Goal: Check status: Check status

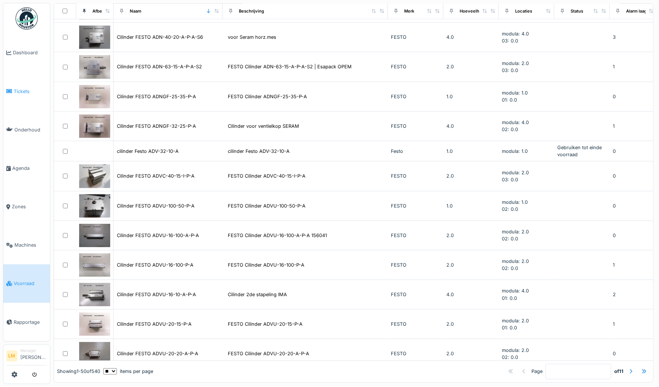
scroll to position [1116, 0]
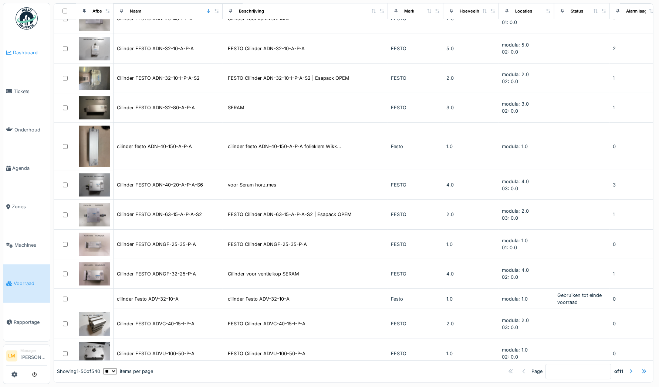
click at [23, 50] on span "Dashboard" at bounding box center [30, 52] width 34 height 7
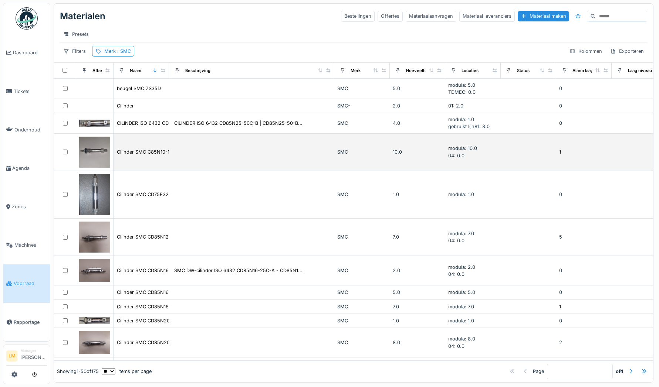
scroll to position [4, 0]
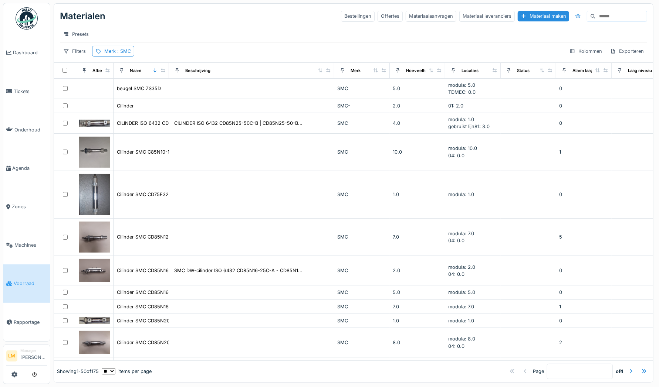
click at [23, 11] on img at bounding box center [27, 18] width 22 height 22
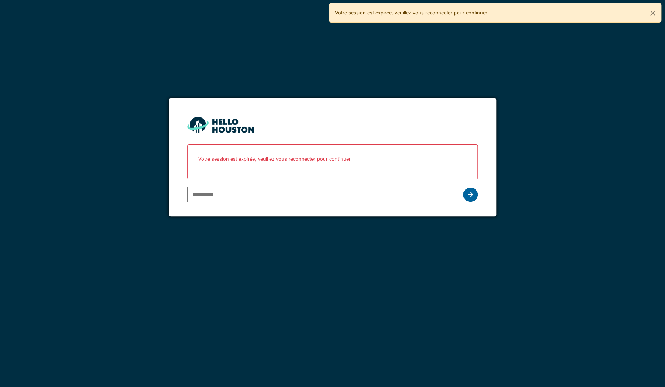
type input "**********"
click at [473, 192] on div at bounding box center [470, 195] width 15 height 14
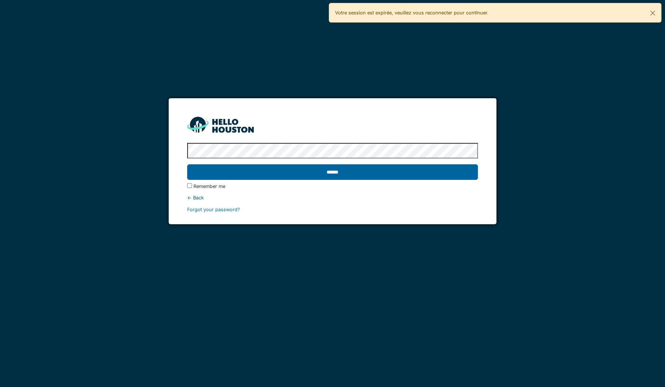
click at [373, 169] on input "******" at bounding box center [332, 173] width 291 height 16
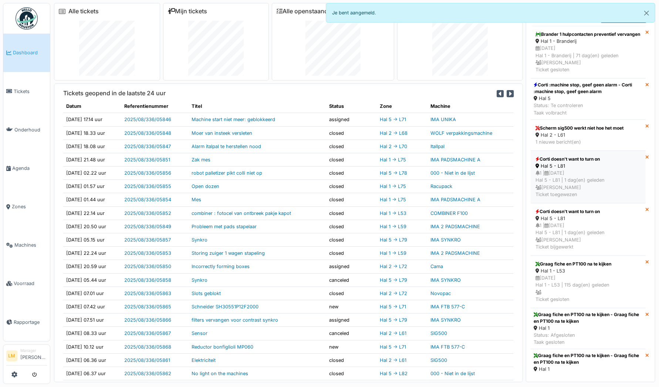
click at [611, 163] on div "Corti doesn't want to turn on" at bounding box center [587, 159] width 105 height 7
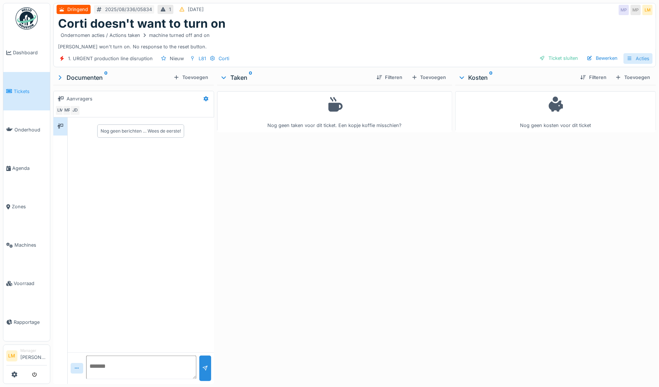
click at [630, 58] on div "Acties" at bounding box center [637, 58] width 29 height 11
click at [448, 38] on div "Ondernomen acties / Actions taken machine turned off and on" at bounding box center [354, 35] width 593 height 9
click at [627, 57] on icon at bounding box center [629, 59] width 4 height 4
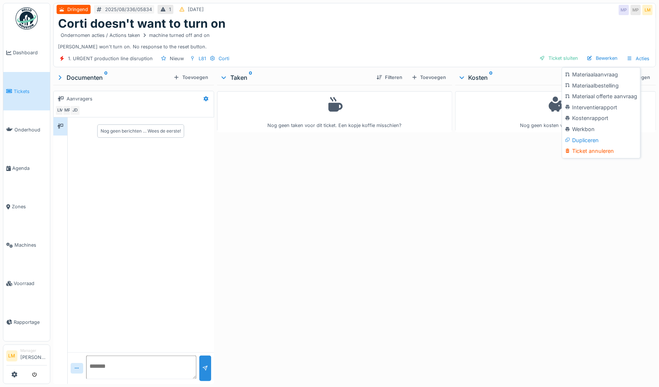
click at [558, 269] on div "Nog geen kosten voor dit ticket" at bounding box center [555, 233] width 201 height 297
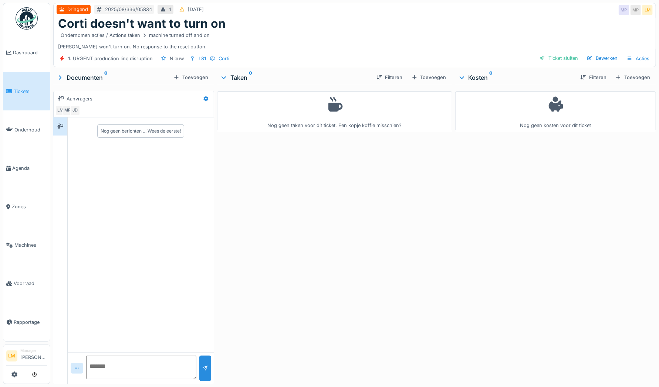
click at [501, 356] on div "Nog geen kosten voor dit ticket" at bounding box center [555, 233] width 201 height 297
click at [633, 57] on div "Acties" at bounding box center [637, 58] width 29 height 11
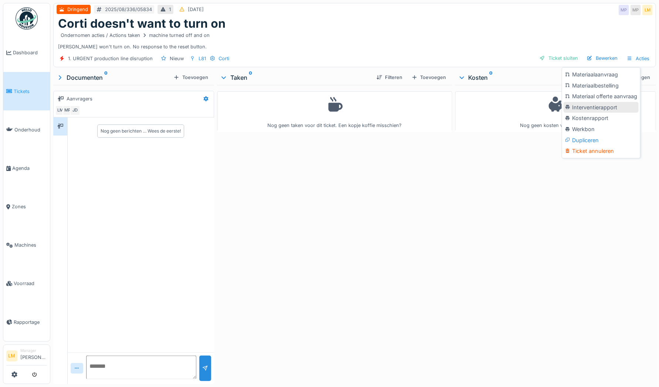
click at [593, 109] on div "Interventierapport" at bounding box center [600, 107] width 75 height 11
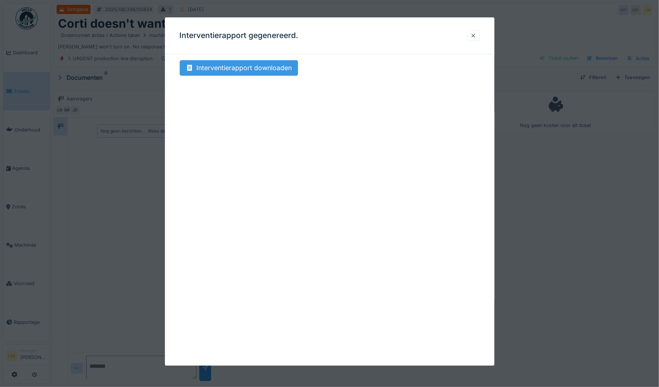
click at [210, 67] on div "Interventierapport downloaden" at bounding box center [239, 68] width 118 height 16
click at [474, 36] on div at bounding box center [473, 35] width 6 height 7
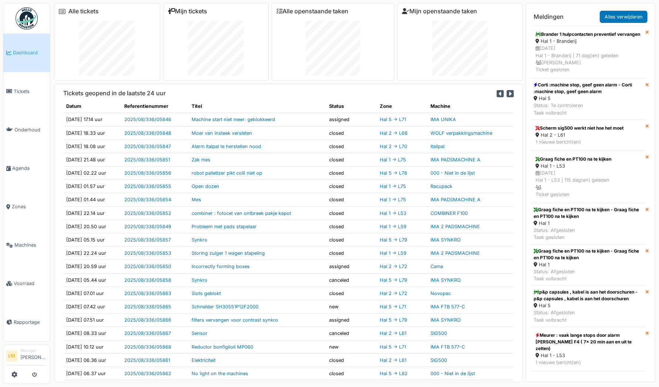
click at [196, 12] on link "Mijn tickets" at bounding box center [188, 11] width 40 height 7
